Goal: Navigation & Orientation: Find specific page/section

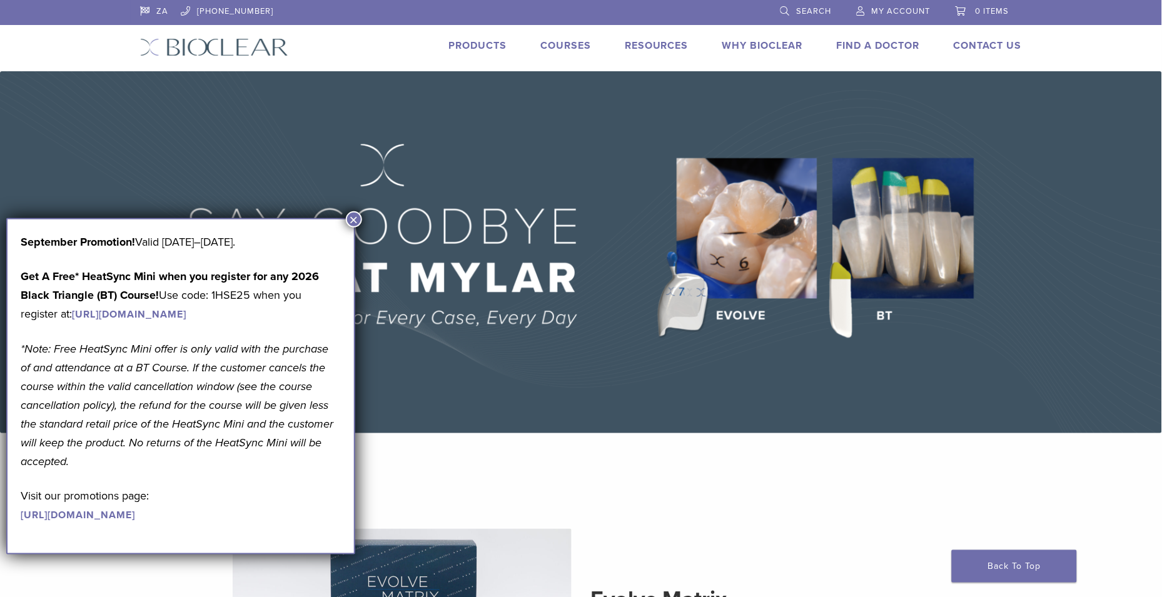
click at [352, 217] on button "×" at bounding box center [354, 219] width 16 height 16
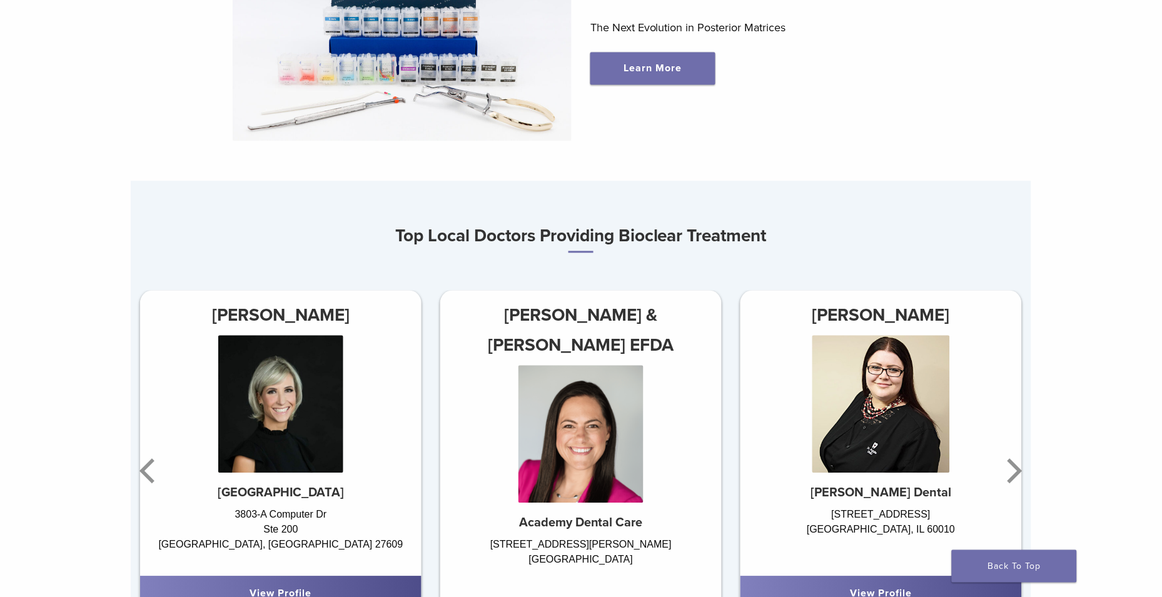
scroll to position [732, 0]
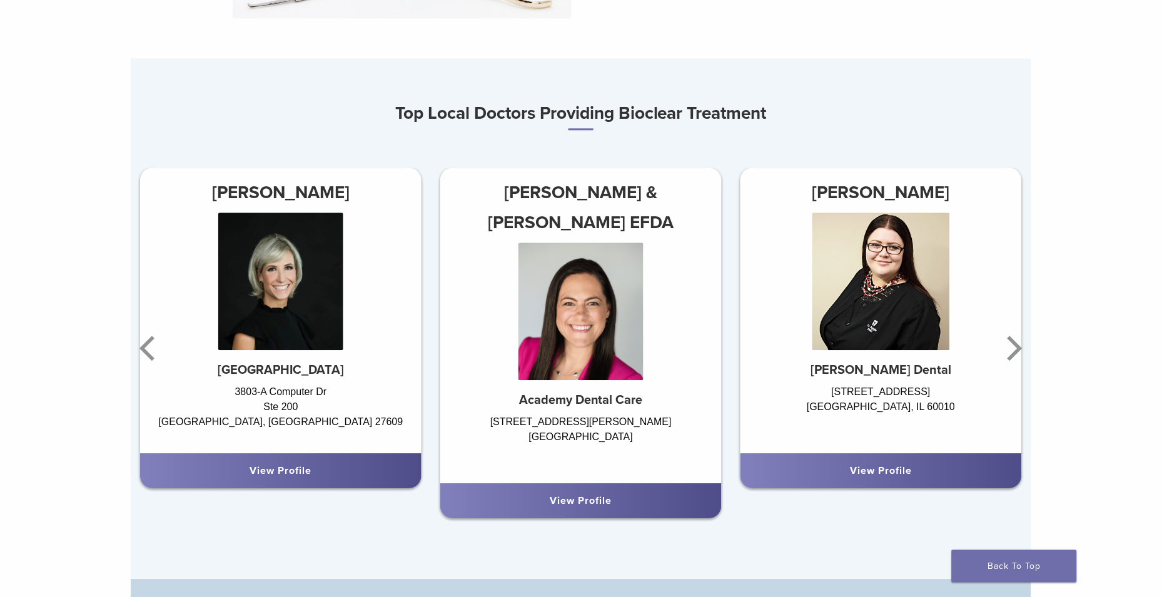
click at [313, 472] on div "View Profile" at bounding box center [280, 470] width 261 height 15
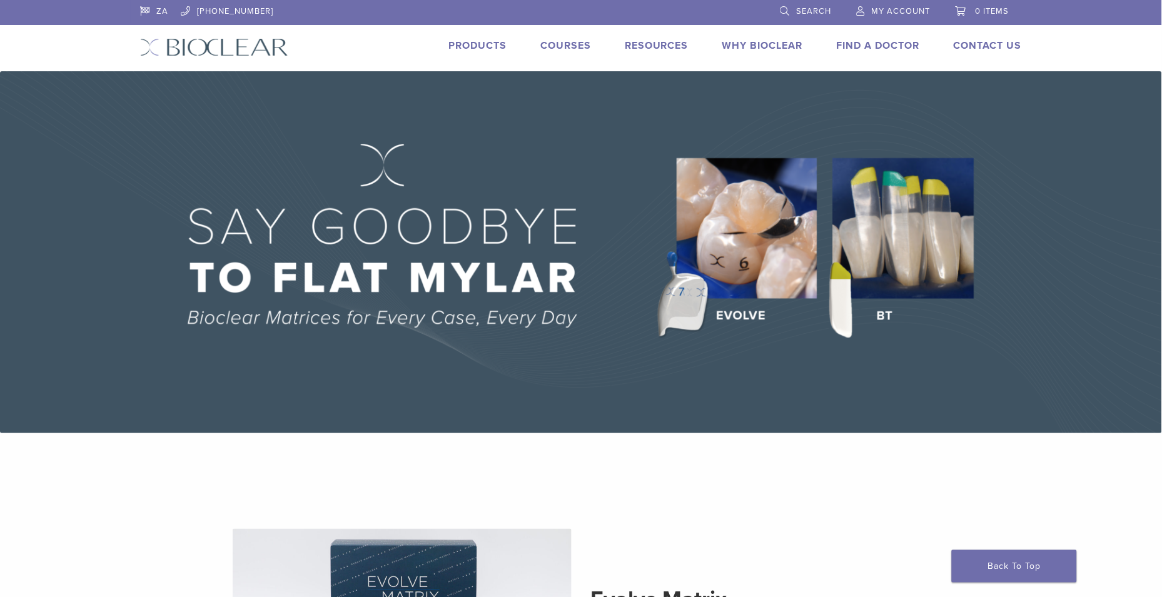
click at [207, 51] on img at bounding box center [214, 47] width 148 height 18
click at [144, 10] on link "ZA" at bounding box center [154, 9] width 28 height 19
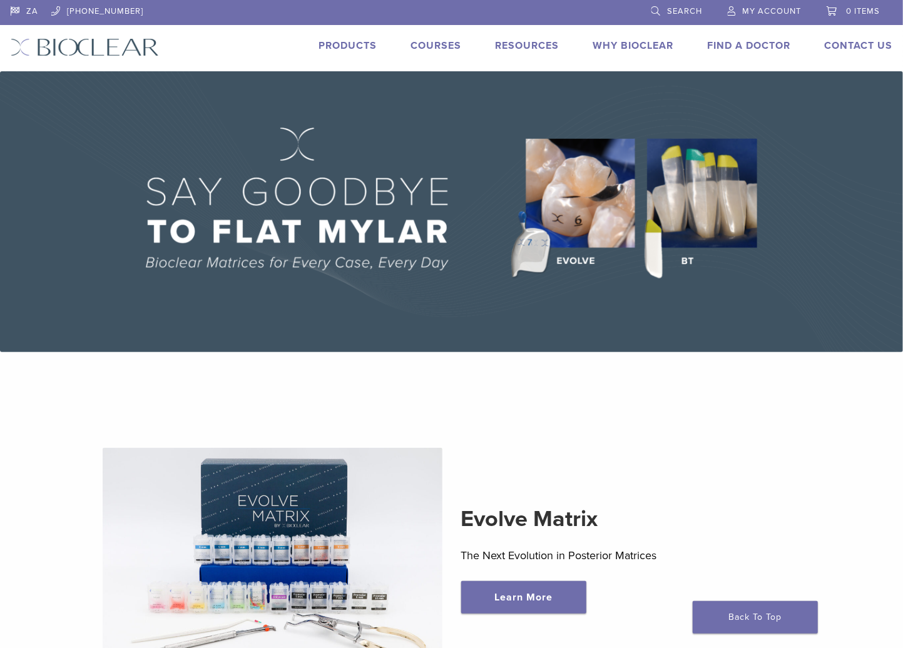
click at [335, 37] on div "ZA 1.855.712.5327 Search My Account 0 items Cart No products in the cart. Back …" at bounding box center [451, 35] width 901 height 71
click at [343, 46] on link "Products" at bounding box center [348, 45] width 58 height 13
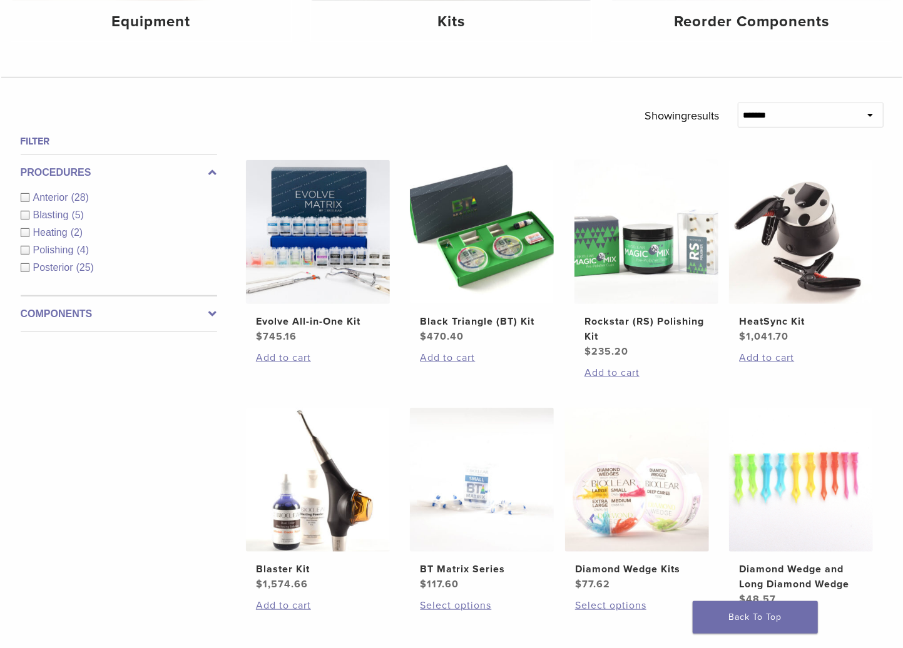
scroll to position [385, 0]
